Goal: Transaction & Acquisition: Subscribe to service/newsletter

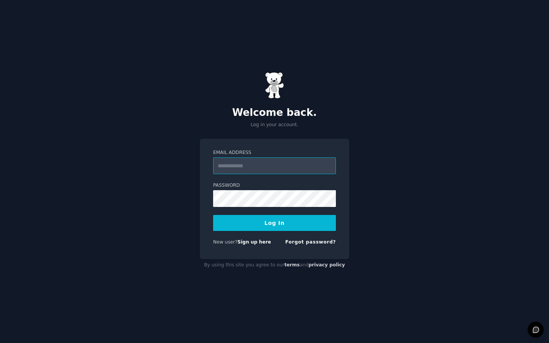
click at [262, 173] on input "Email Address" at bounding box center [274, 165] width 123 height 17
type input "**********"
click at [278, 230] on button "Log In" at bounding box center [274, 223] width 123 height 16
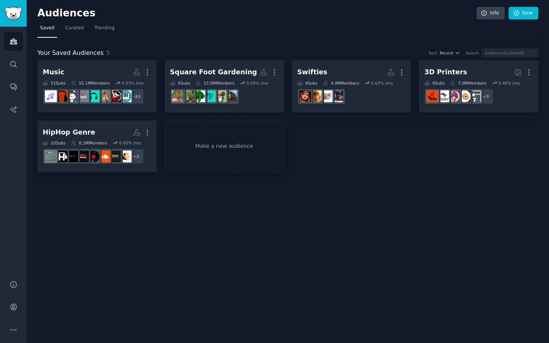
click at [24, 110] on div "Audiences Search Conversations AI Reports" at bounding box center [13, 149] width 27 height 244
click at [12, 110] on icon "Sidebar" at bounding box center [14, 110] width 8 height 8
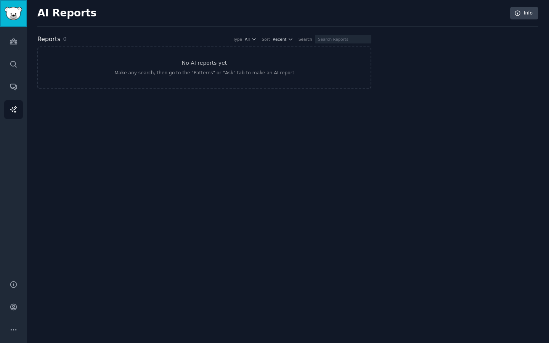
click at [16, 16] on img "Sidebar" at bounding box center [14, 13] width 18 height 13
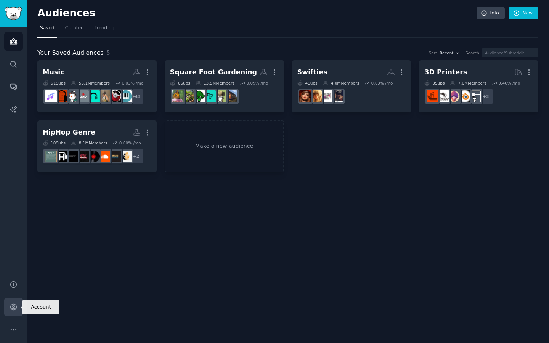
click at [18, 311] on link "Account" at bounding box center [13, 307] width 19 height 19
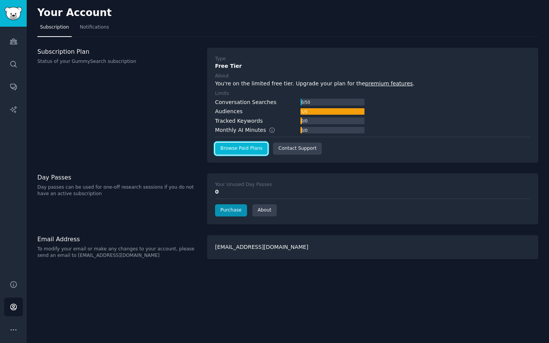
click at [252, 149] on link "Browse Paid Plans" at bounding box center [241, 149] width 53 height 12
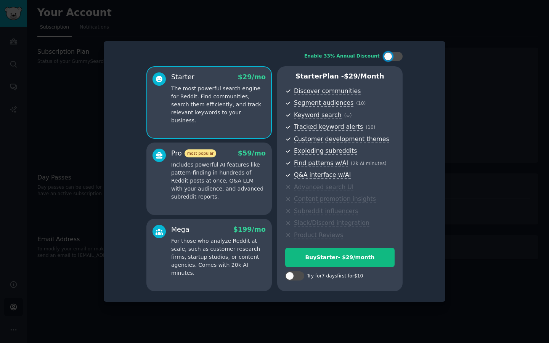
click at [218, 164] on p "Includes powerful AI features like pattern-finding in hundreds of Reddit posts …" at bounding box center [218, 181] width 95 height 40
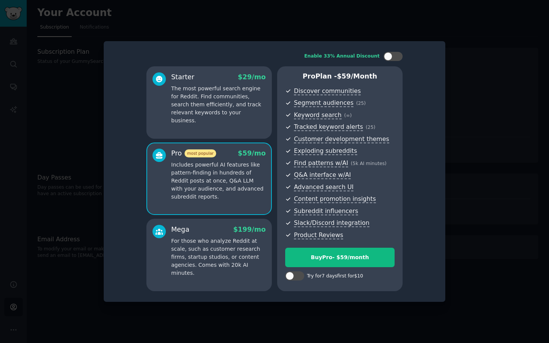
click at [210, 231] on div "Mega $ 199 /mo" at bounding box center [218, 230] width 95 height 10
